Goal: Task Accomplishment & Management: Manage account settings

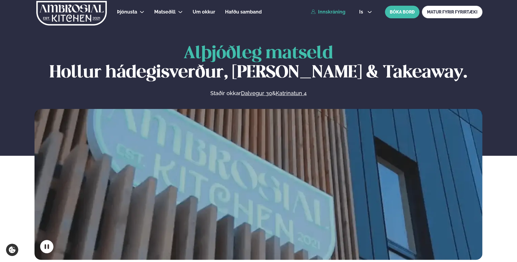
click at [329, 11] on link "Innskráning" at bounding box center [328, 11] width 34 height 5
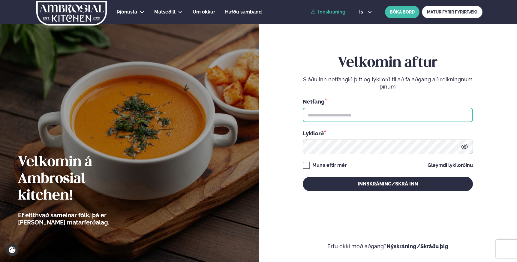
click at [325, 114] on input "text" at bounding box center [388, 115] width 170 height 14
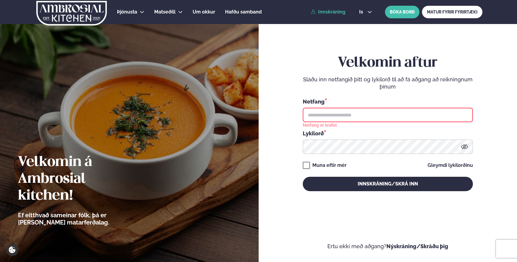
type input "**********"
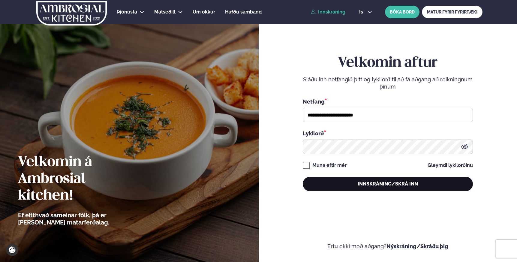
click at [391, 186] on button "Innskráning/Skrá inn" at bounding box center [388, 184] width 170 height 14
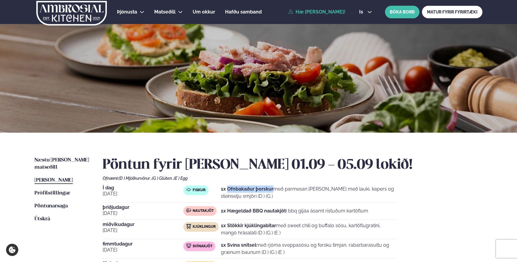
drag, startPoint x: 228, startPoint y: 190, endPoint x: 273, endPoint y: 191, distance: 45.6
click at [273, 191] on strong "1x Ofnbakaður þorskur" at bounding box center [247, 189] width 52 height 6
copy strong "[PERSON_NAME]"
